Goal: Transaction & Acquisition: Subscribe to service/newsletter

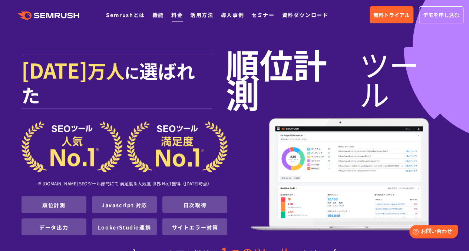
click at [172, 14] on link "料金" at bounding box center [176, 14] width 11 height 7
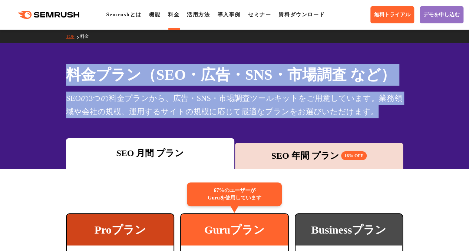
drag, startPoint x: 71, startPoint y: 78, endPoint x: 381, endPoint y: 118, distance: 312.0
click at [381, 118] on div "料金プラン（SEO・広告・SNS・市場調査 など） SEOの3つの料金プランから、広告・SNS・市場調査ツールキットをご用意しています。業務領域や会社の規模、…" at bounding box center [234, 91] width 337 height 54
drag, startPoint x: 381, startPoint y: 118, endPoint x: 310, endPoint y: 103, distance: 71.8
click at [312, 103] on div "SEOの3つの料金プランから、広告・SNS・市場調査ツールキットをご用意しています。業務領域や会社の規模、運用するサイトの規模に応じて最適なプランをお選びいた…" at bounding box center [234, 105] width 337 height 27
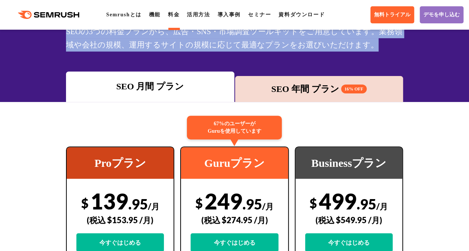
scroll to position [74, 0]
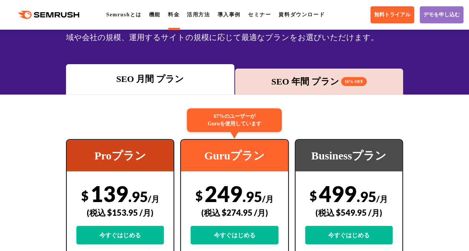
click at [323, 89] on div "SEO 年間 プラン 16% OFF" at bounding box center [319, 82] width 168 height 26
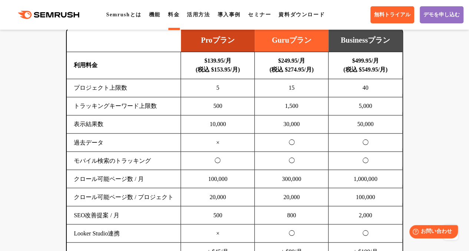
scroll to position [556, 0]
